Goal: Information Seeking & Learning: Find specific fact

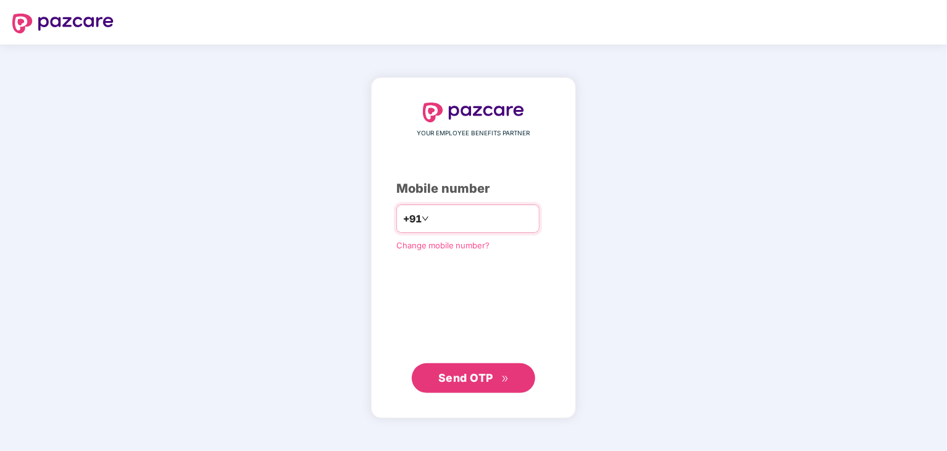
click at [442, 224] on input "number" at bounding box center [482, 219] width 101 height 20
type input "**********"
click at [466, 375] on span "Send OTP" at bounding box center [465, 377] width 55 height 13
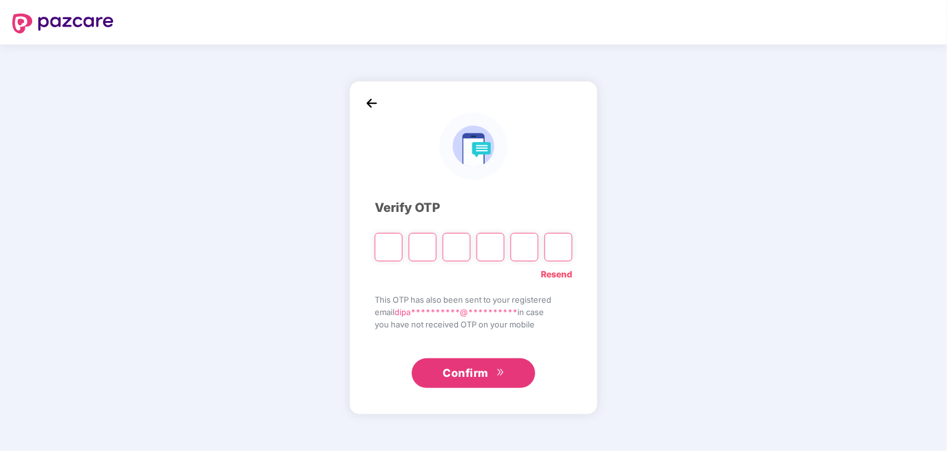
type input "*"
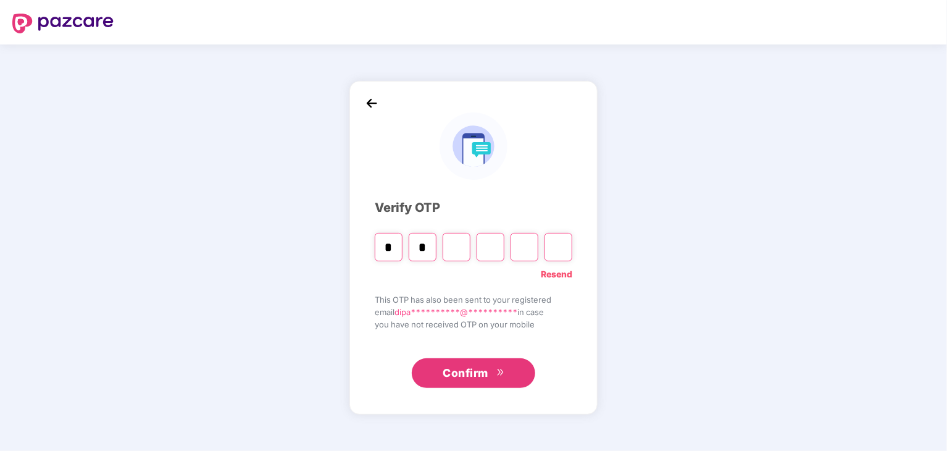
type input "*"
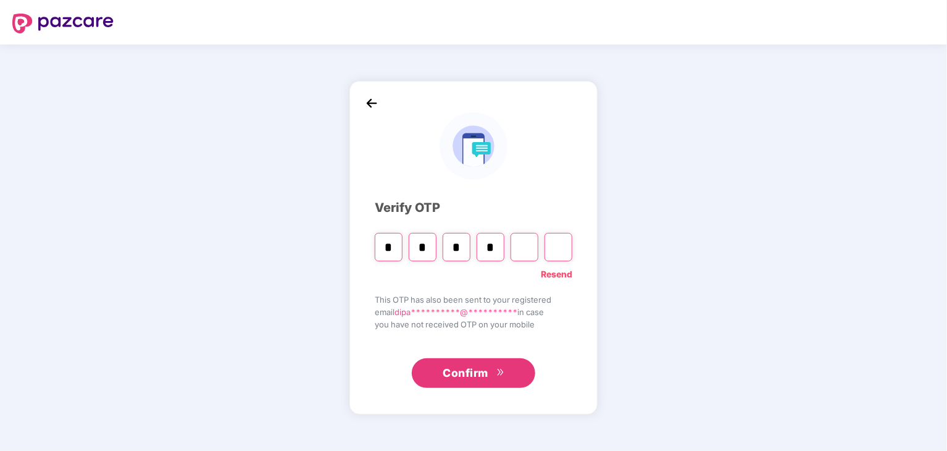
type input "*"
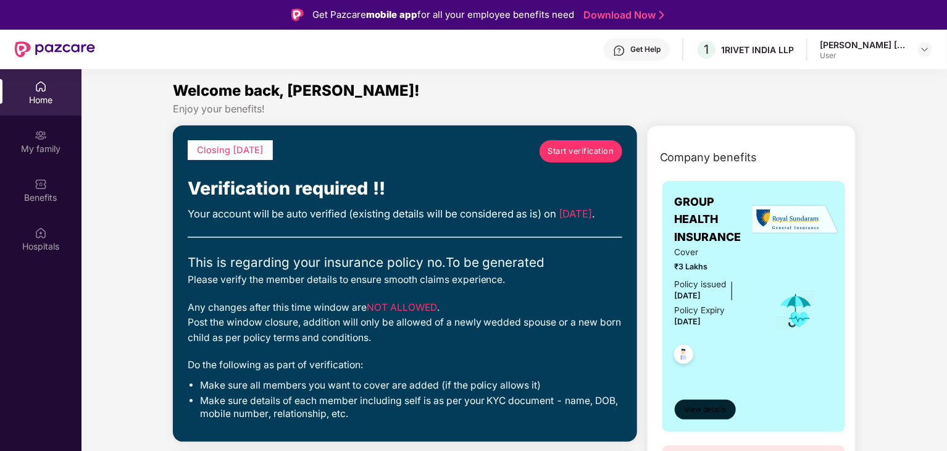
click at [703, 408] on span "View details" at bounding box center [705, 410] width 42 height 12
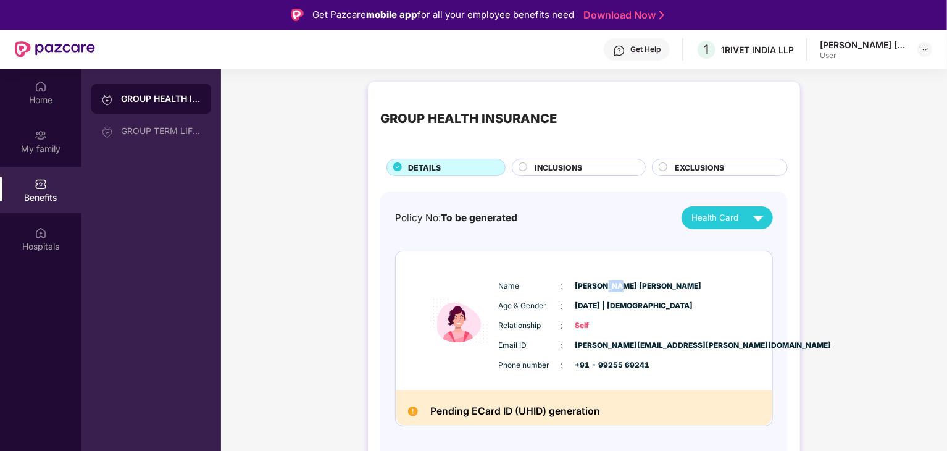
drag, startPoint x: 600, startPoint y: 286, endPoint x: 607, endPoint y: 285, distance: 7.5
click at [607, 285] on span "[PERSON_NAME] [PERSON_NAME]" at bounding box center [607, 286] width 62 height 12
click at [520, 349] on span "Email ID" at bounding box center [530, 346] width 62 height 12
click at [37, 144] on div "My family" at bounding box center [41, 149] width 82 height 12
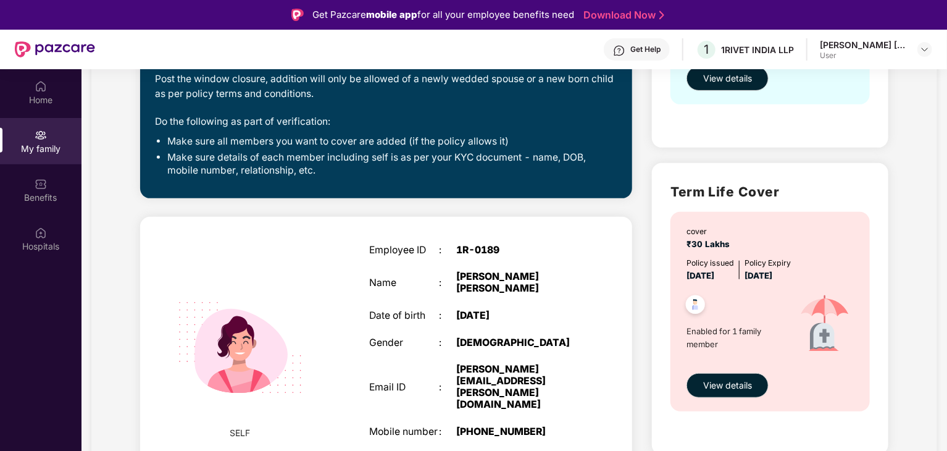
scroll to position [300, 0]
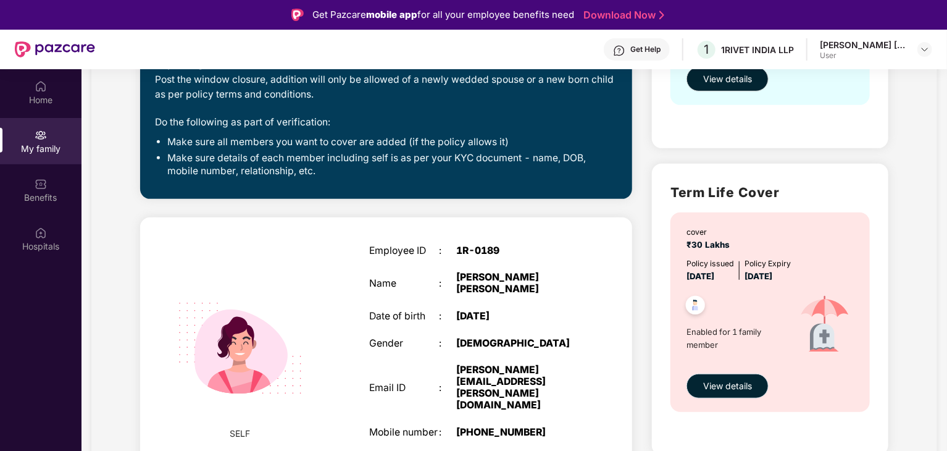
click at [721, 382] on span "View details" at bounding box center [727, 386] width 49 height 14
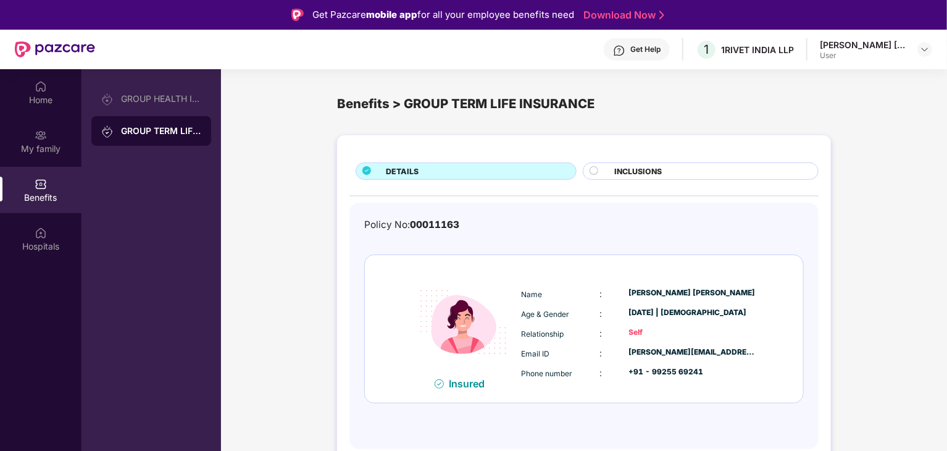
scroll to position [69, 0]
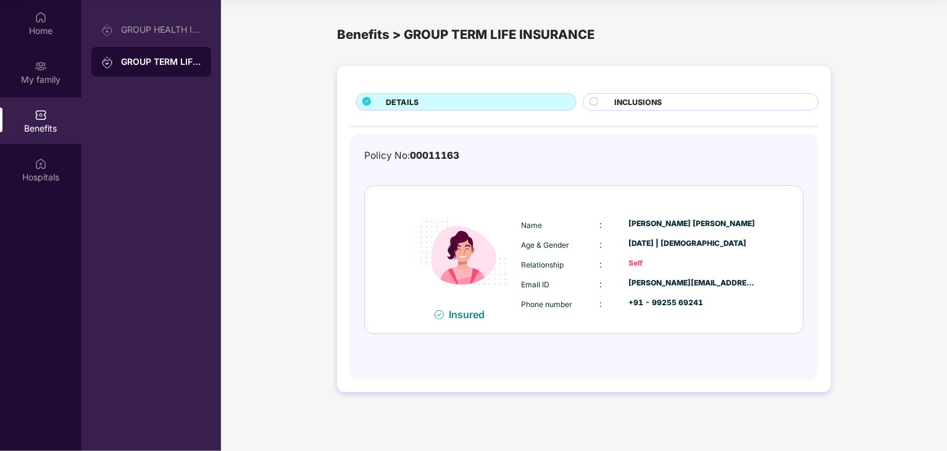
click at [615, 98] on span "INCLUSIONS" at bounding box center [638, 102] width 48 height 12
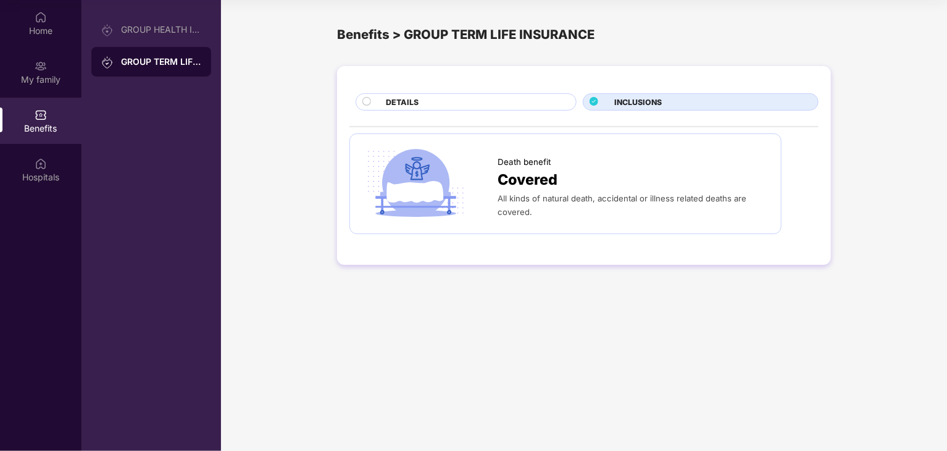
click at [462, 94] on div "DETAILS" at bounding box center [466, 101] width 221 height 17
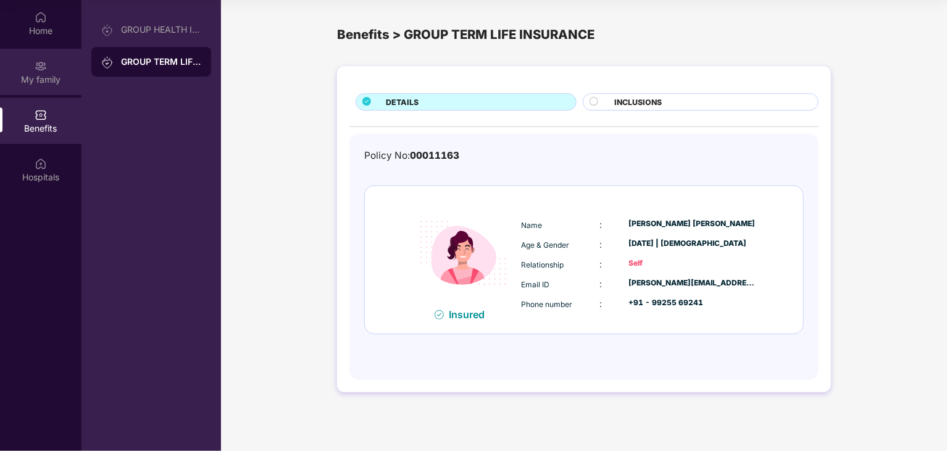
click at [38, 72] on div "My family" at bounding box center [41, 72] width 82 height 46
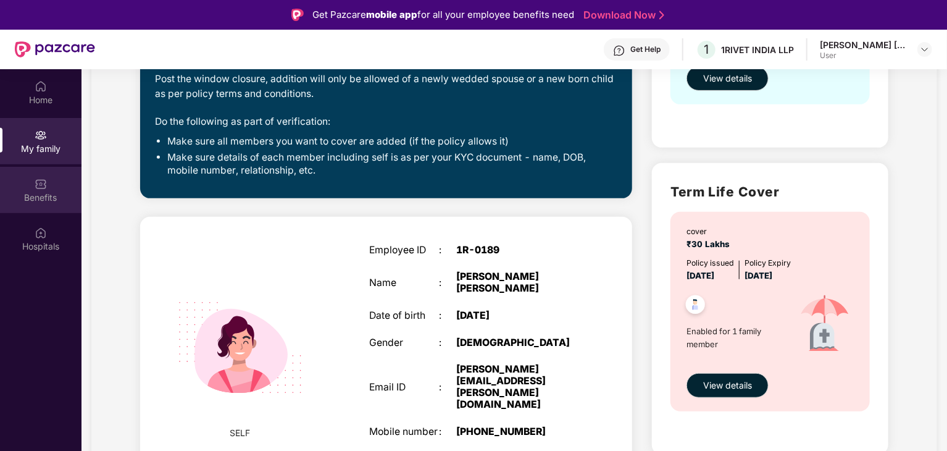
click at [42, 193] on div "Benefits" at bounding box center [41, 197] width 82 height 12
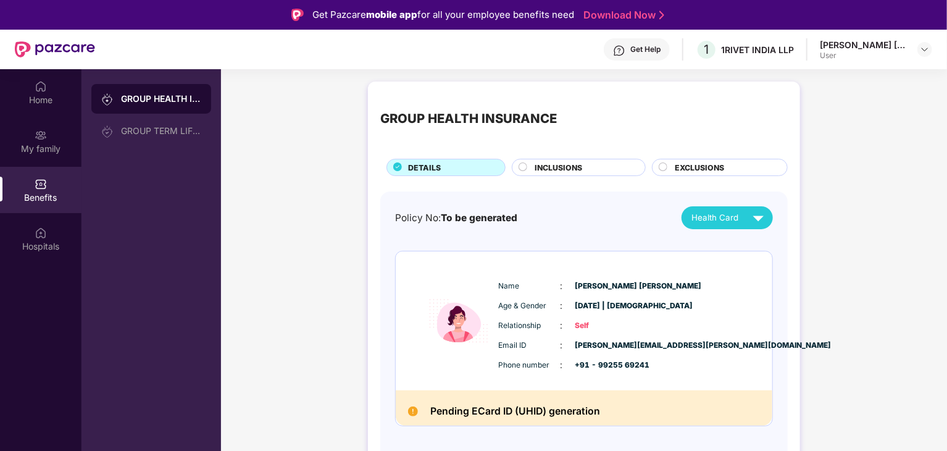
click at [555, 168] on span "INCLUSIONS" at bounding box center [559, 168] width 48 height 12
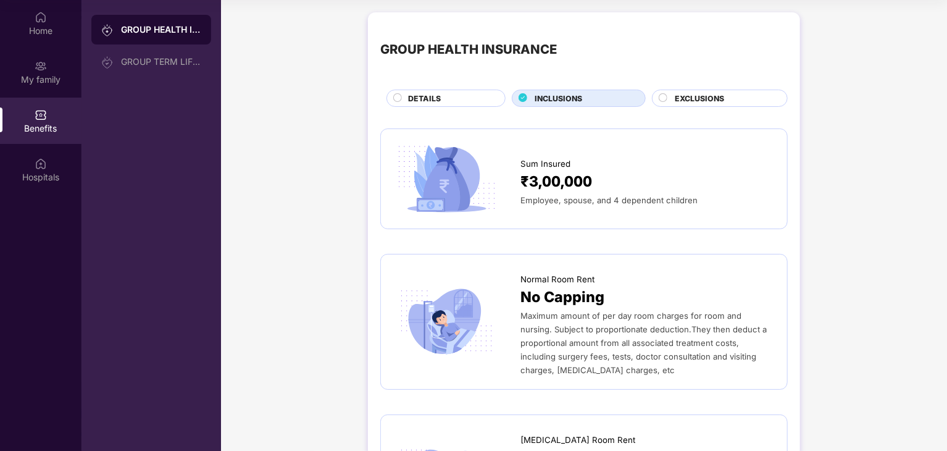
click at [681, 92] on div "EXCLUSIONS" at bounding box center [720, 98] width 136 height 17
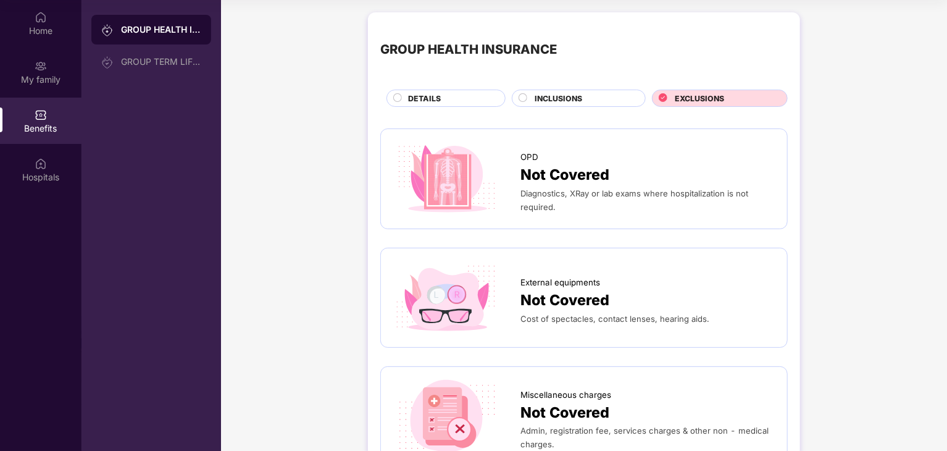
click at [552, 102] on span "INCLUSIONS" at bounding box center [559, 99] width 48 height 12
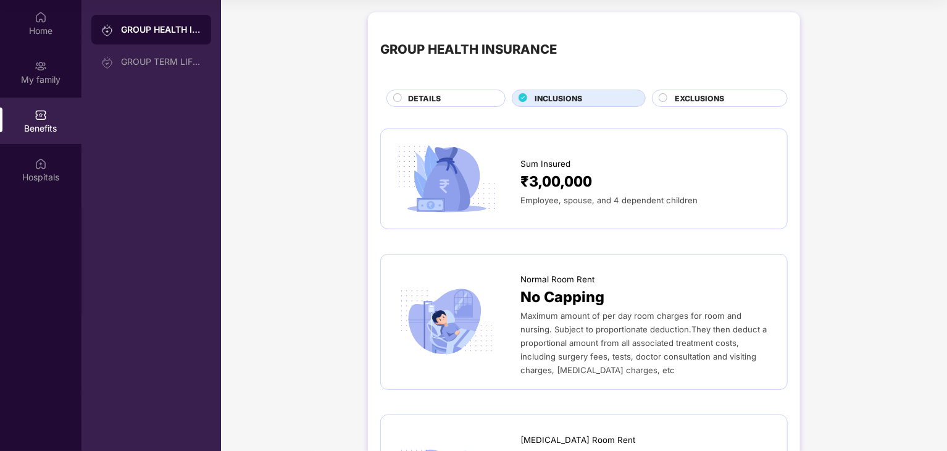
click at [430, 104] on span "DETAILS" at bounding box center [424, 99] width 33 height 12
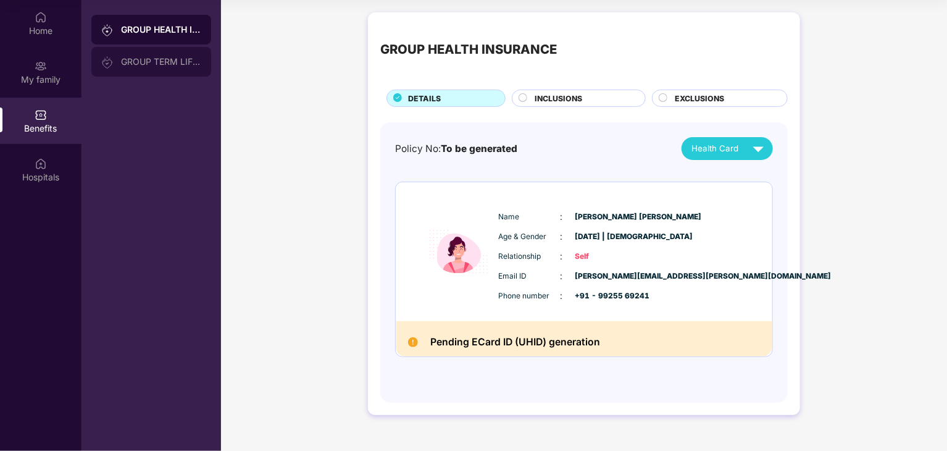
click at [154, 65] on div "GROUP TERM LIFE INSURANCE" at bounding box center [161, 62] width 80 height 10
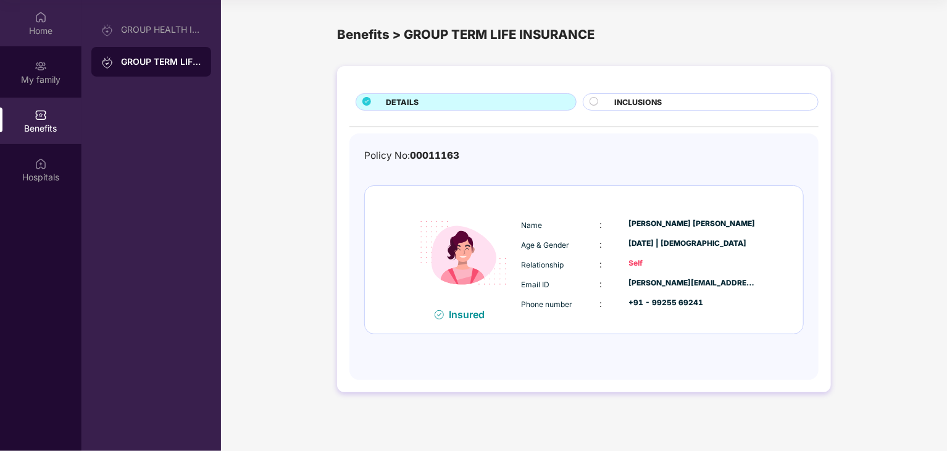
click at [36, 25] on div "Home" at bounding box center [41, 31] width 82 height 12
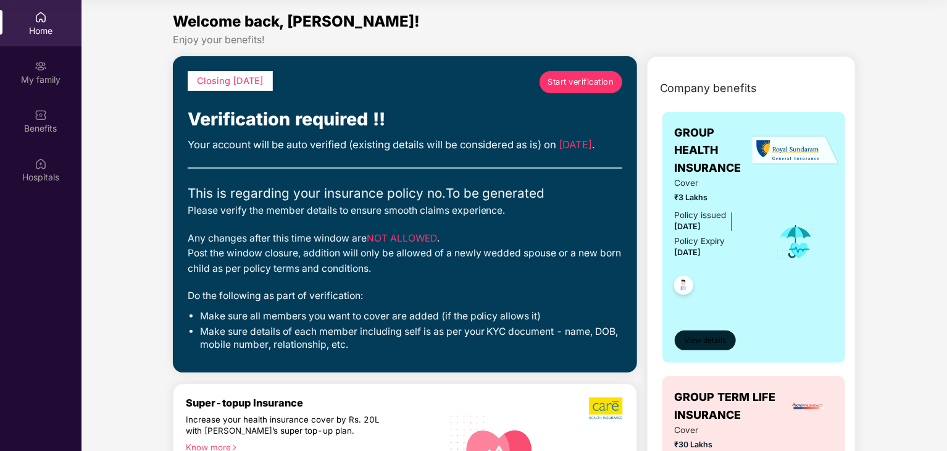
click at [712, 343] on span "View details" at bounding box center [705, 341] width 42 height 12
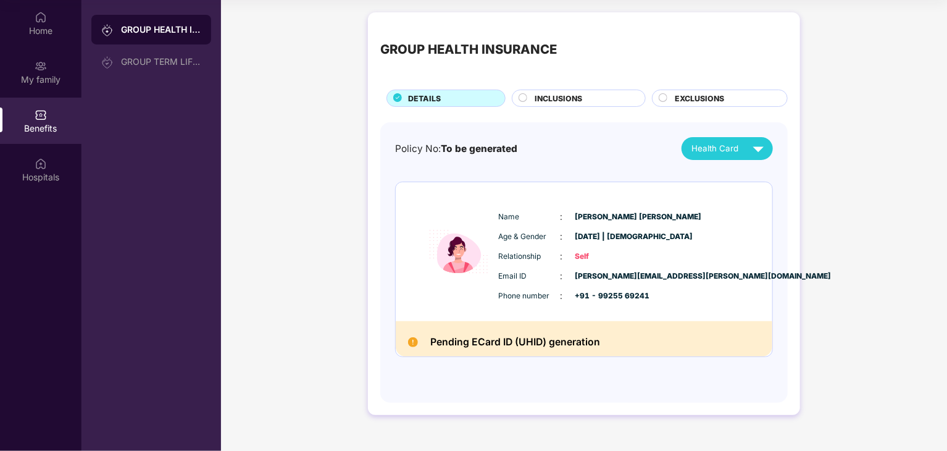
click at [543, 95] on span "INCLUSIONS" at bounding box center [559, 99] width 48 height 12
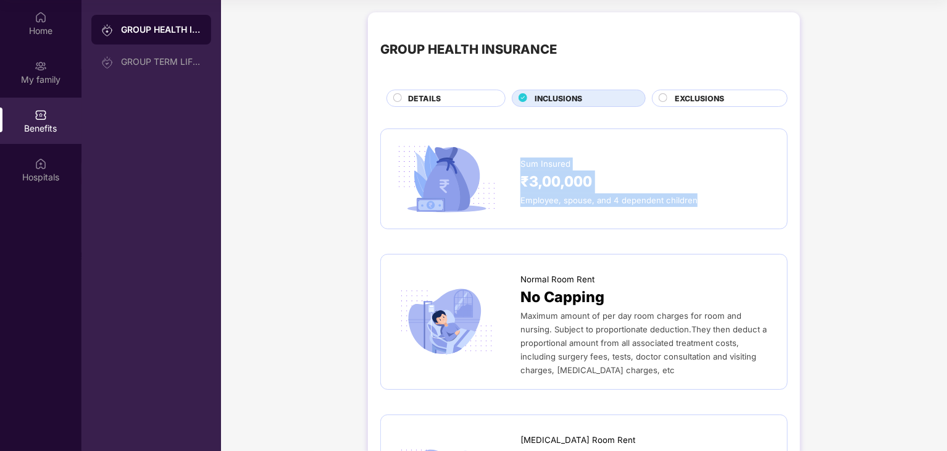
drag, startPoint x: 521, startPoint y: 162, endPoint x: 711, endPoint y: 223, distance: 199.8
click at [711, 223] on div "Sum Insured ₹3,00,000 Employee, spouse, and 4 dependent children" at bounding box center [584, 178] width 408 height 100
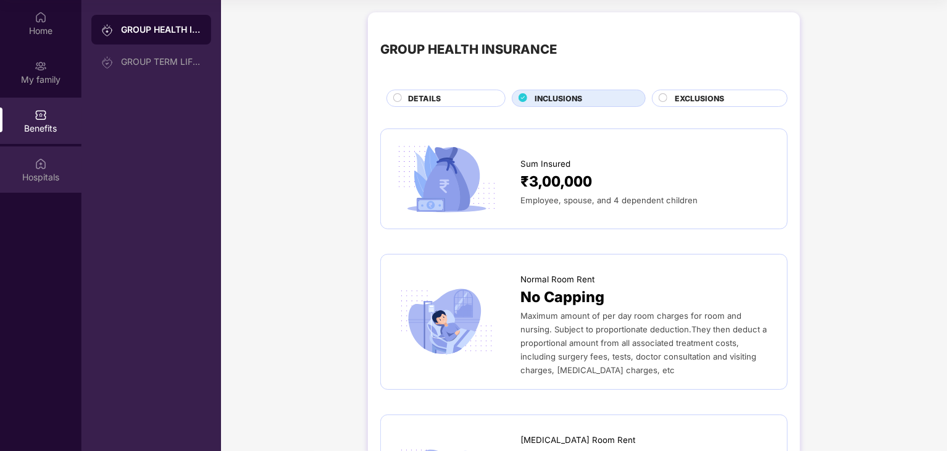
click at [52, 166] on div "Hospitals" at bounding box center [41, 169] width 82 height 46
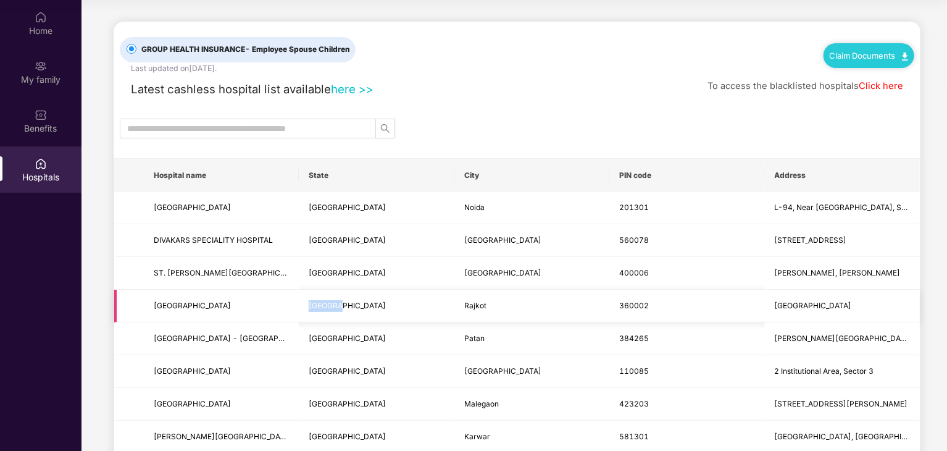
drag, startPoint x: 309, startPoint y: 304, endPoint x: 348, endPoint y: 304, distance: 38.3
click at [348, 304] on td "[GEOGRAPHIC_DATA]" at bounding box center [376, 306] width 155 height 33
copy span "[GEOGRAPHIC_DATA]"
click at [164, 125] on input "text" at bounding box center [243, 129] width 232 height 14
paste input "*******"
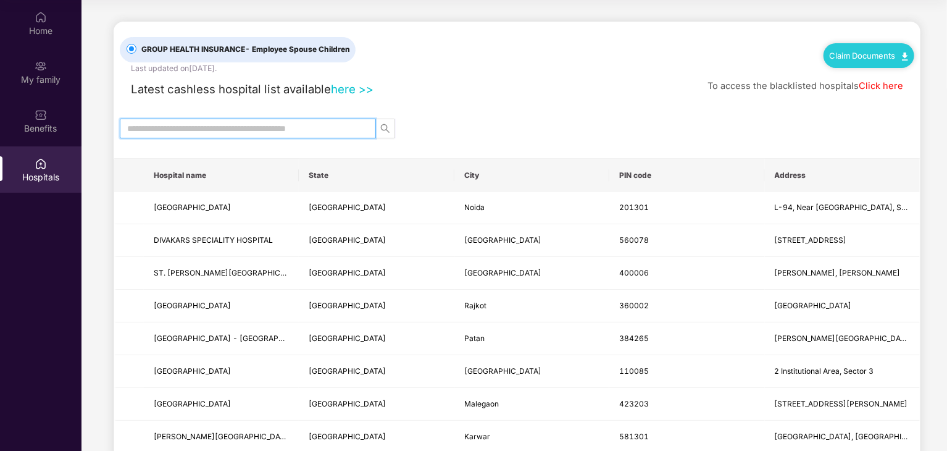
type input "*******"
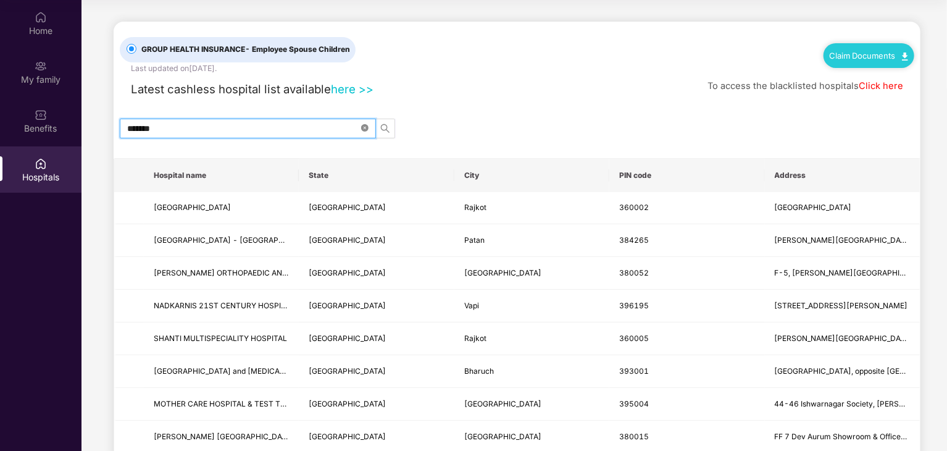
click at [364, 126] on icon "close-circle" at bounding box center [364, 127] width 7 height 7
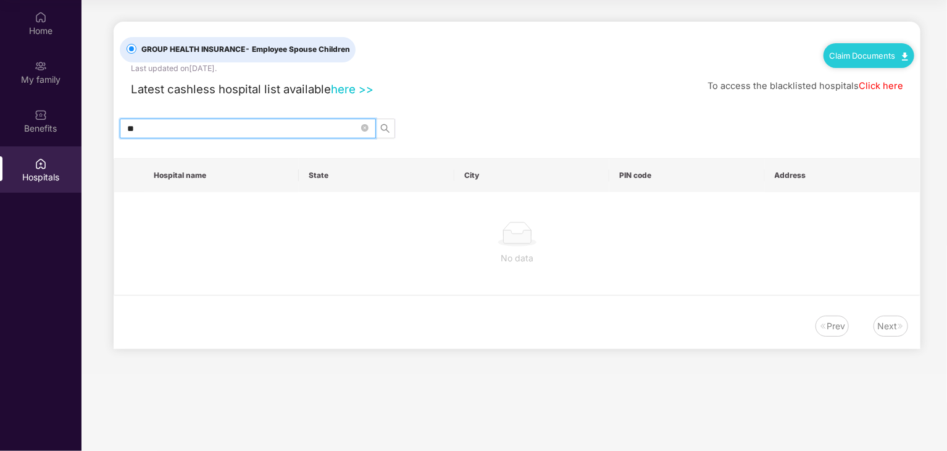
type input "*"
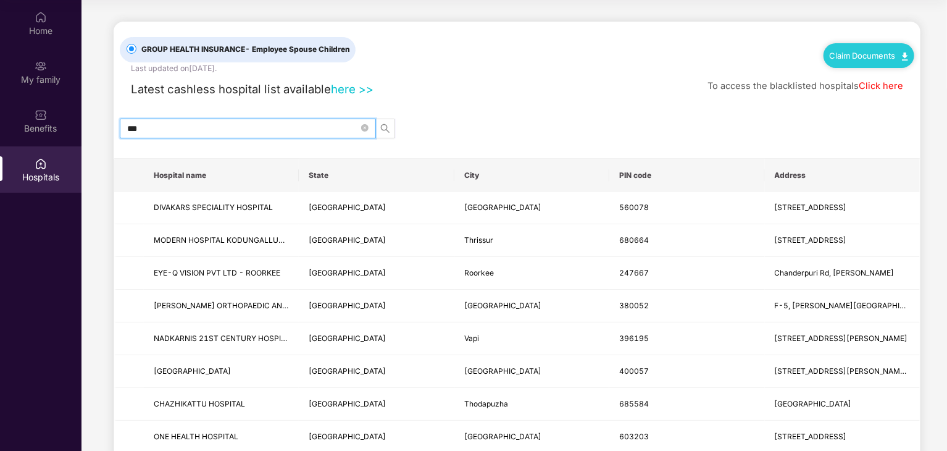
type input "****"
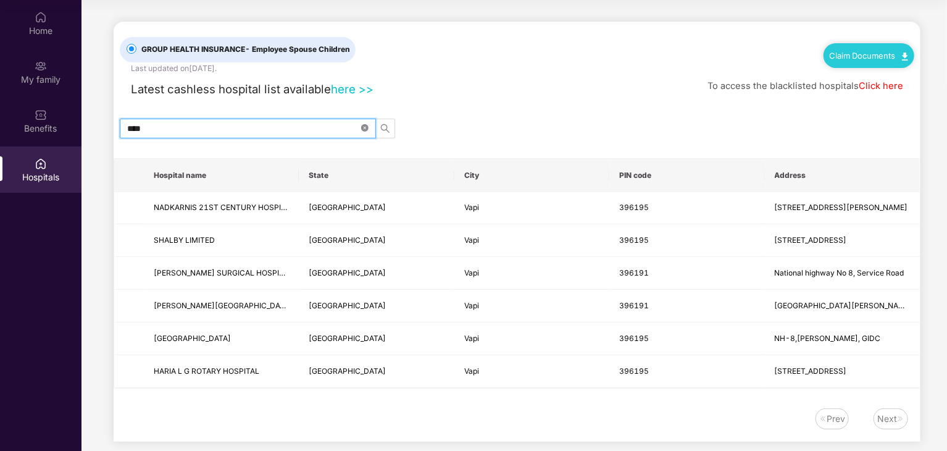
click at [363, 128] on icon "close-circle" at bounding box center [364, 127] width 7 height 7
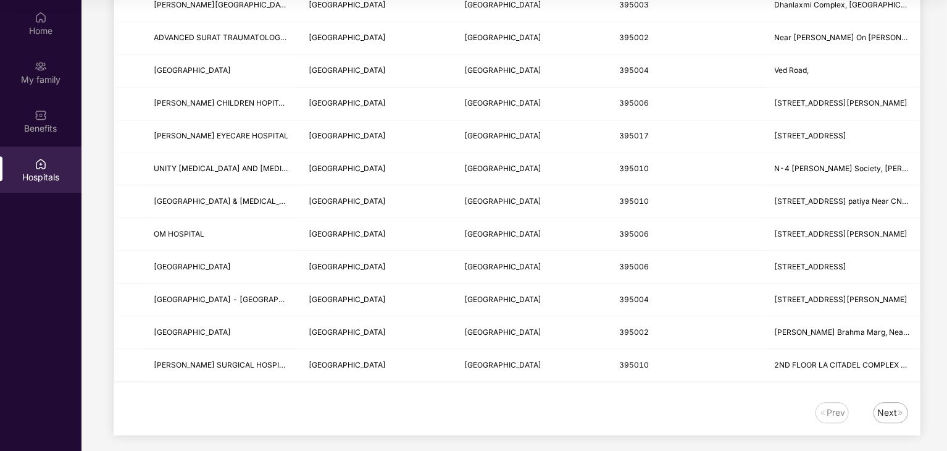
scroll to position [1447, 0]
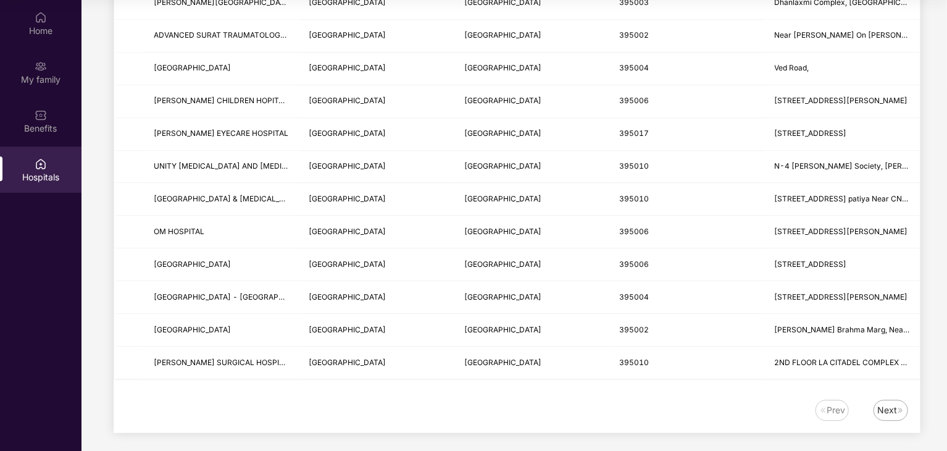
type input "*****"
click at [894, 409] on div "Next" at bounding box center [887, 410] width 20 height 14
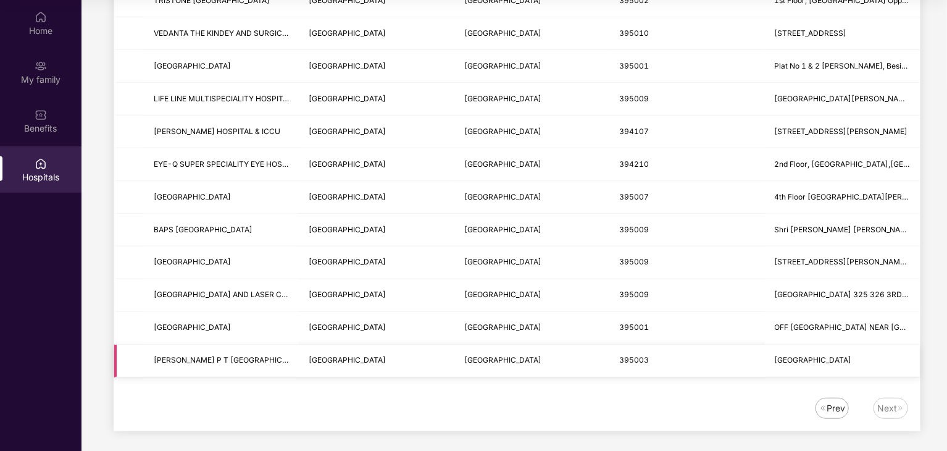
scroll to position [372, 0]
click at [824, 403] on img at bounding box center [822, 406] width 7 height 7
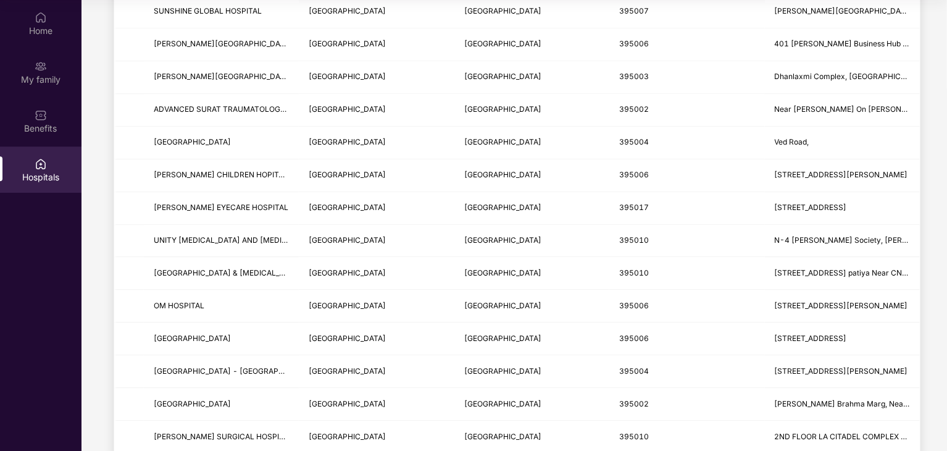
scroll to position [1447, 0]
